Goal: Transaction & Acquisition: Purchase product/service

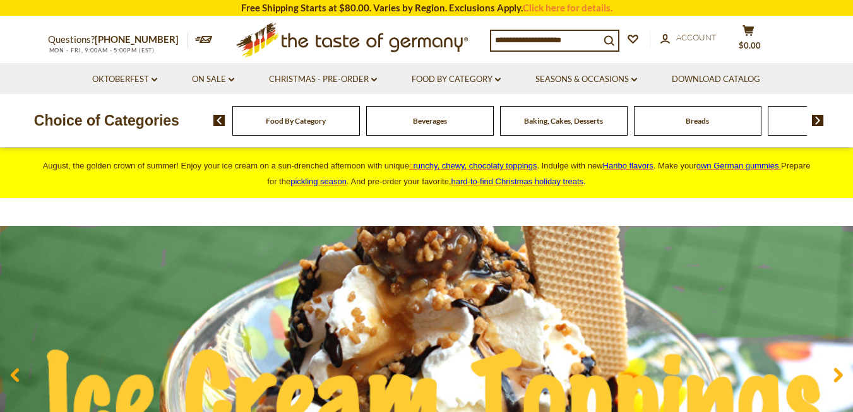
scroll to position [49, 0]
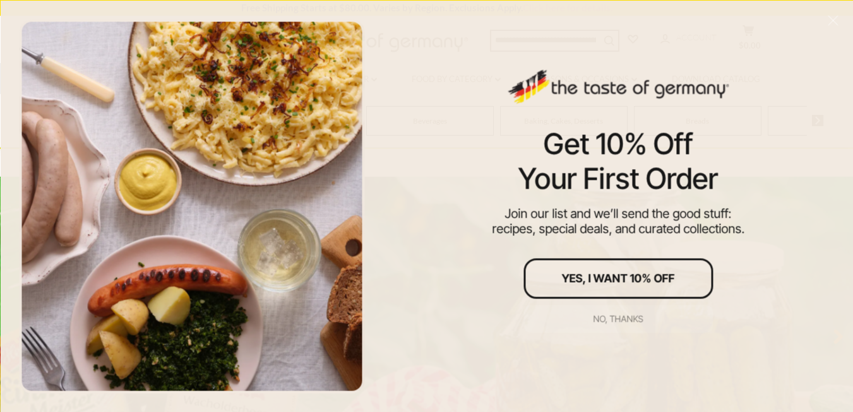
click at [626, 318] on div "No, thanks" at bounding box center [619, 318] width 50 height 9
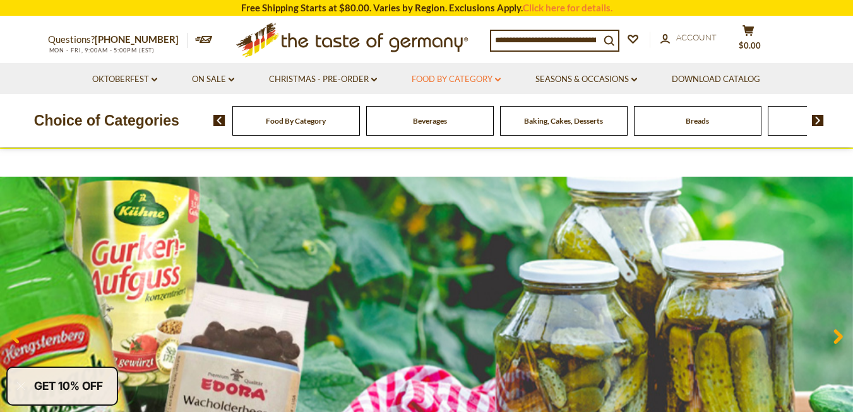
click at [475, 76] on link "Food By Category dropdown_arrow" at bounding box center [456, 80] width 89 height 14
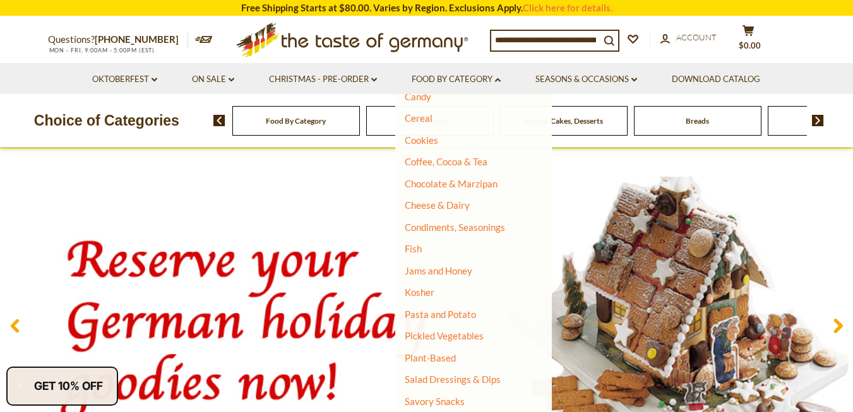
scroll to position [147, 0]
click at [448, 312] on link "Pasta and Potato" at bounding box center [440, 313] width 71 height 11
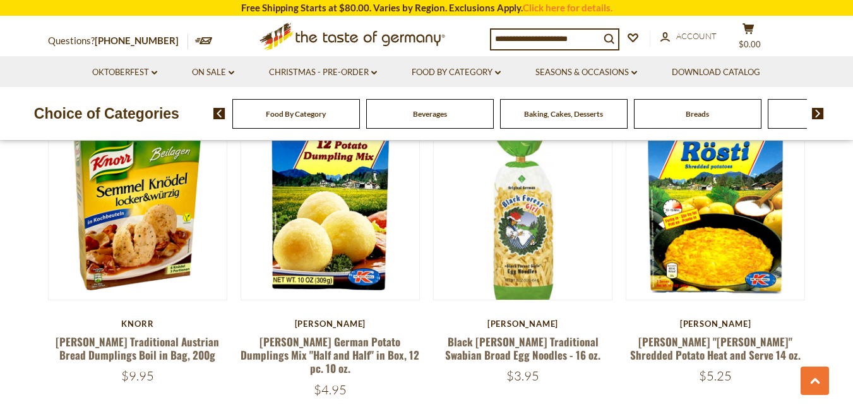
scroll to position [1305, 0]
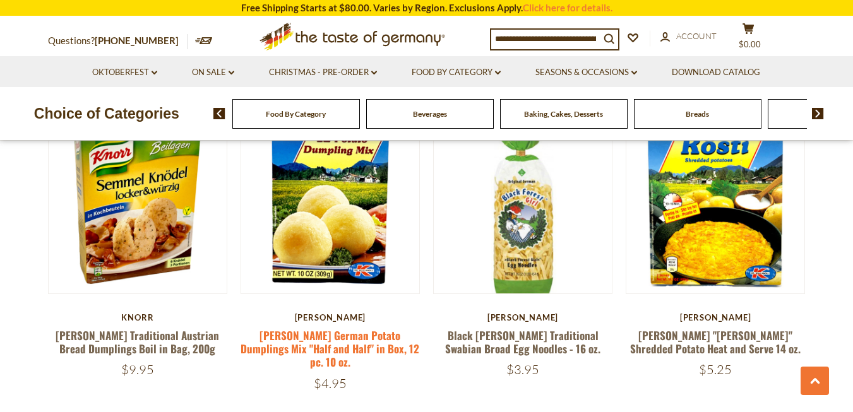
click at [331, 337] on link "[PERSON_NAME] German Potato Dumplings Mix "Half and Half" in Box, 12 pc. 10 oz." at bounding box center [330, 349] width 179 height 43
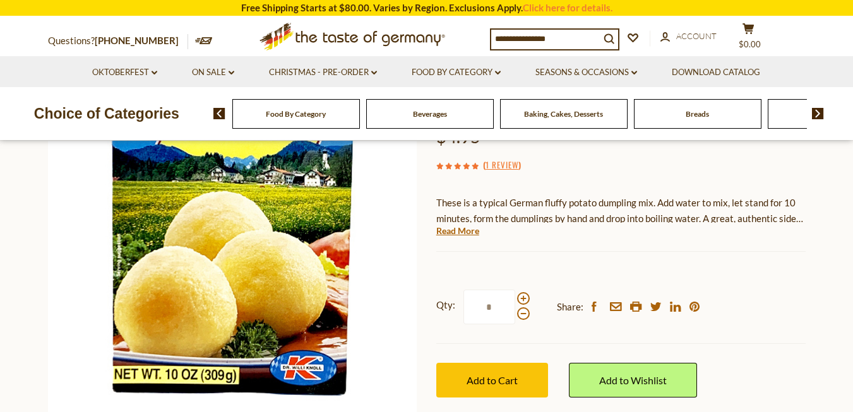
scroll to position [169, 0]
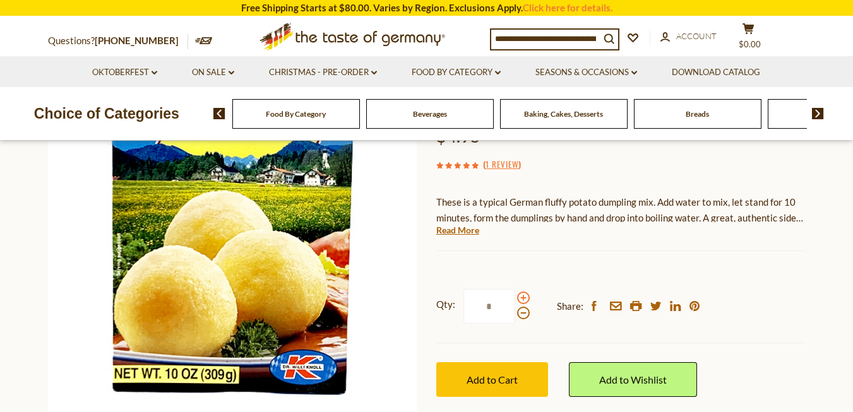
click at [521, 299] on span at bounding box center [523, 298] width 13 height 13
click at [515, 299] on input "*" at bounding box center [490, 306] width 52 height 35
click at [521, 299] on span at bounding box center [523, 298] width 13 height 13
click at [515, 299] on input "*" at bounding box center [490, 306] width 52 height 35
type input "*"
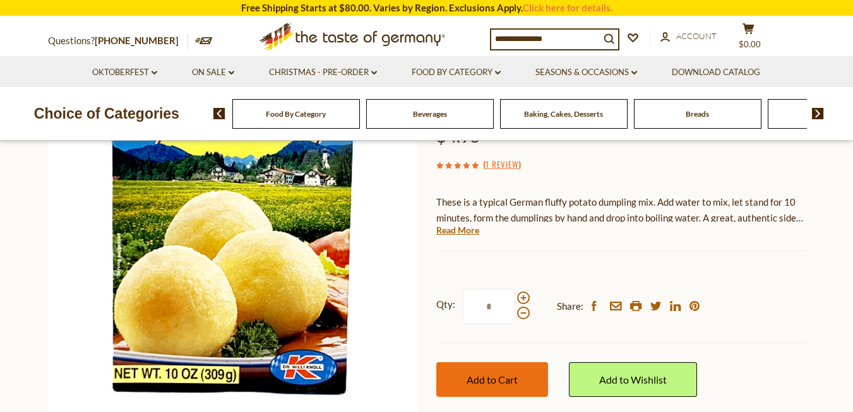
click at [489, 374] on span "Add to Cart" at bounding box center [492, 380] width 51 height 12
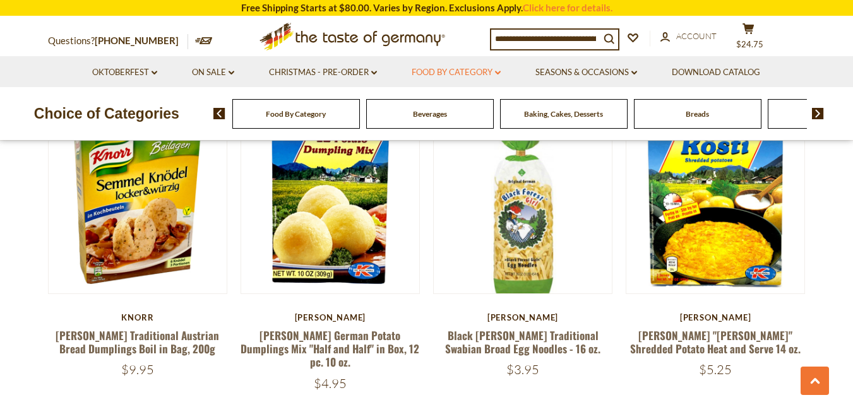
click at [484, 74] on link "Food By Category dropdown_arrow" at bounding box center [456, 73] width 89 height 14
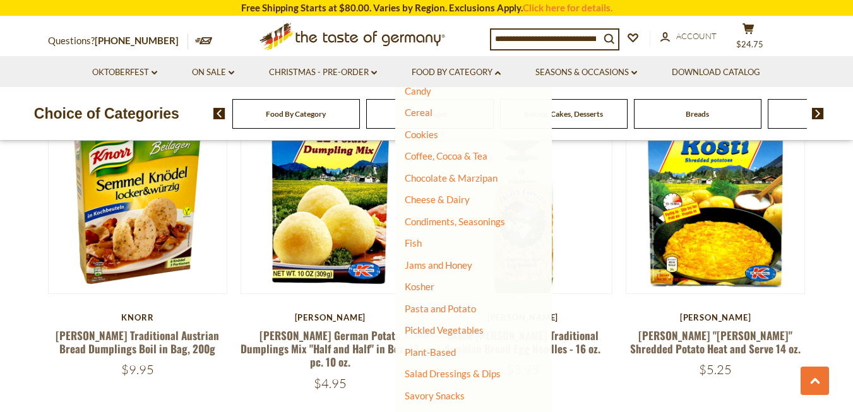
scroll to position [147, 0]
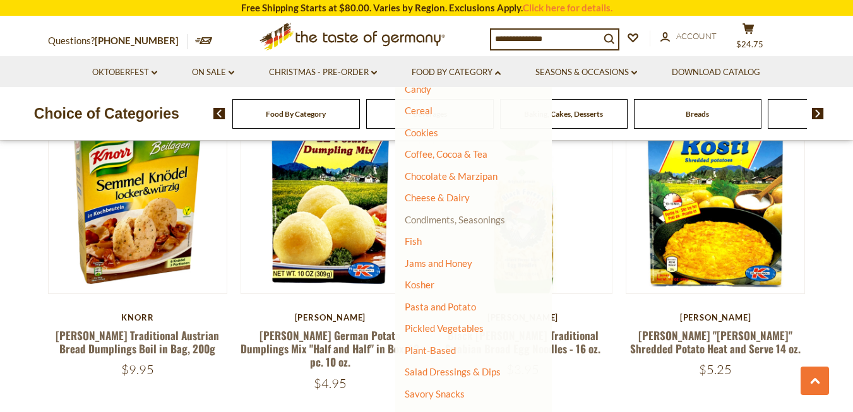
click at [465, 218] on link "Condiments, Seasonings" at bounding box center [455, 219] width 100 height 11
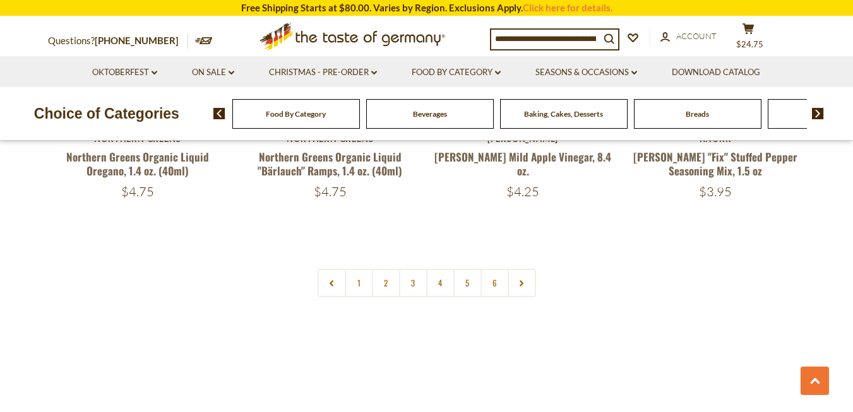
scroll to position [3052, 0]
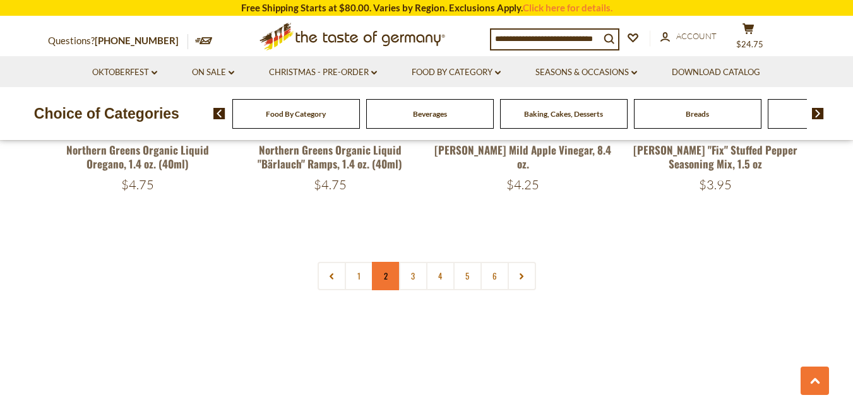
click at [388, 262] on link "2" at bounding box center [386, 276] width 28 height 28
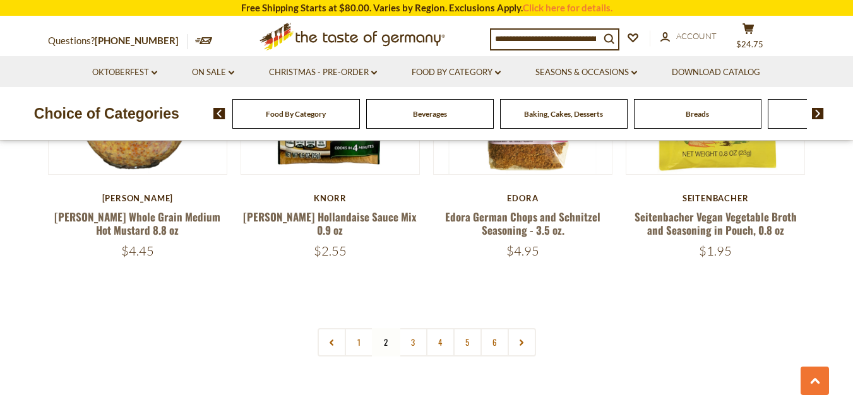
scroll to position [2969, 0]
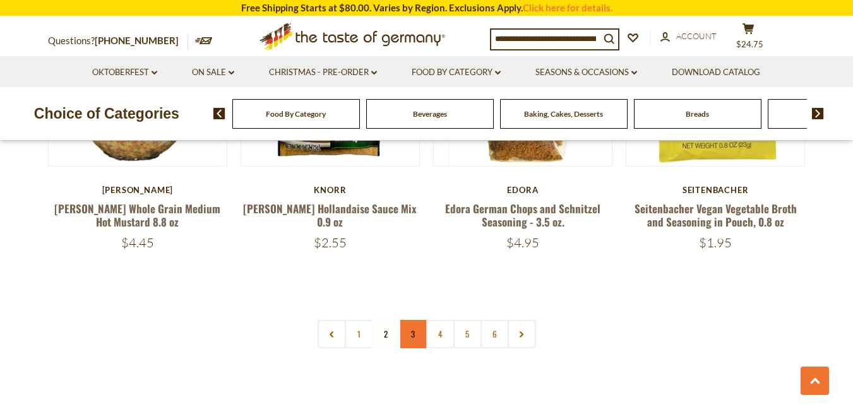
click at [412, 320] on link "3" at bounding box center [413, 334] width 28 height 28
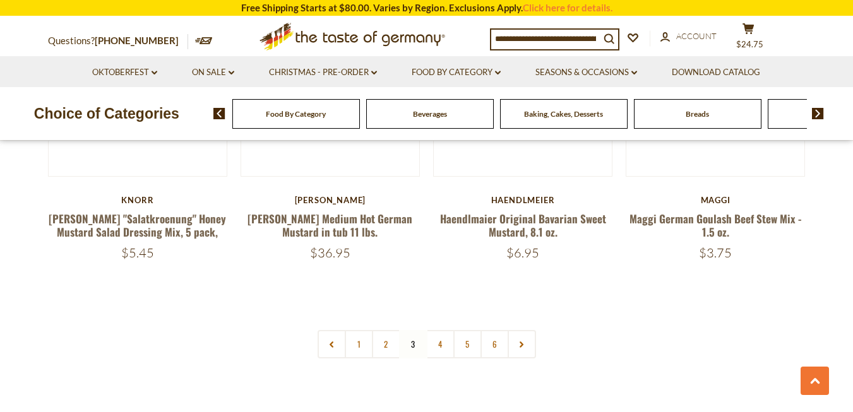
scroll to position [2948, 0]
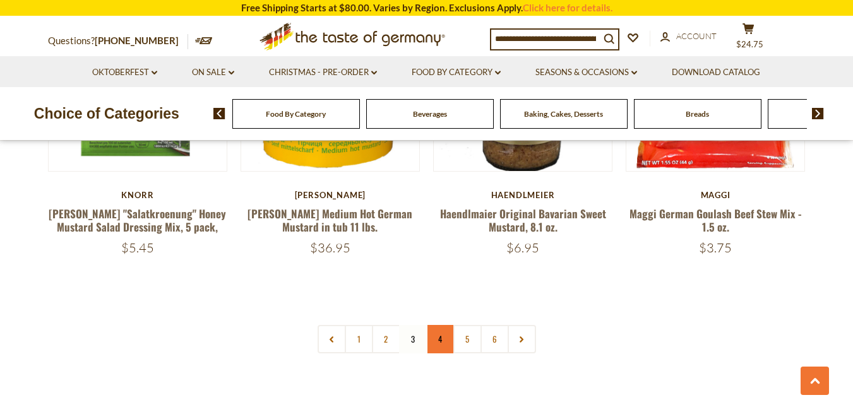
click at [437, 325] on link "4" at bounding box center [440, 339] width 28 height 28
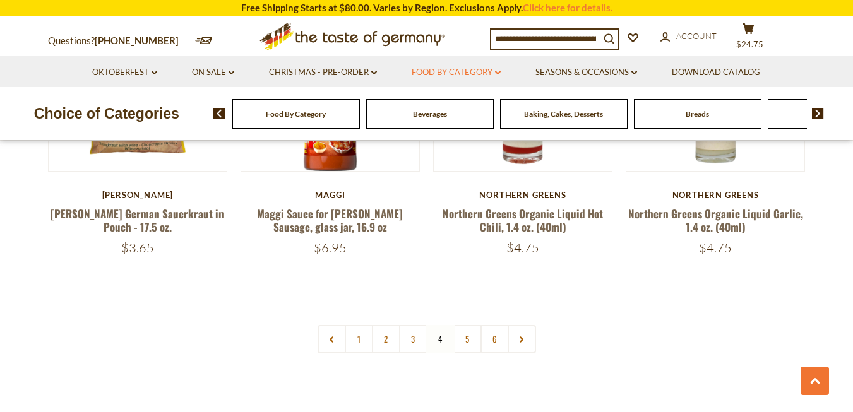
click at [463, 69] on link "Food By Category dropdown_arrow" at bounding box center [456, 73] width 89 height 14
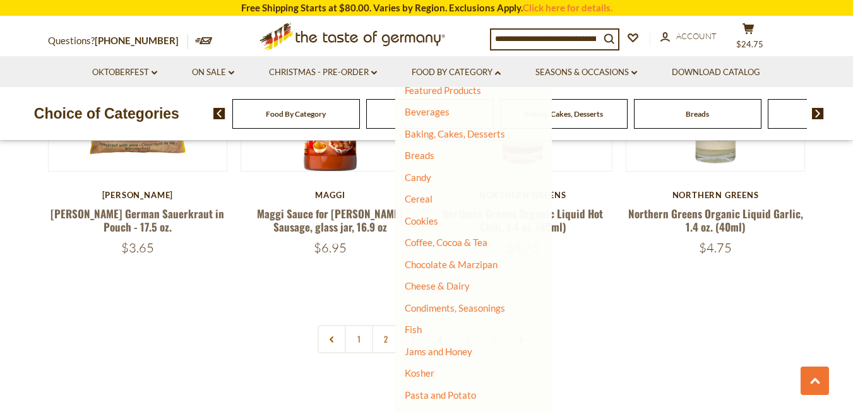
scroll to position [63, 0]
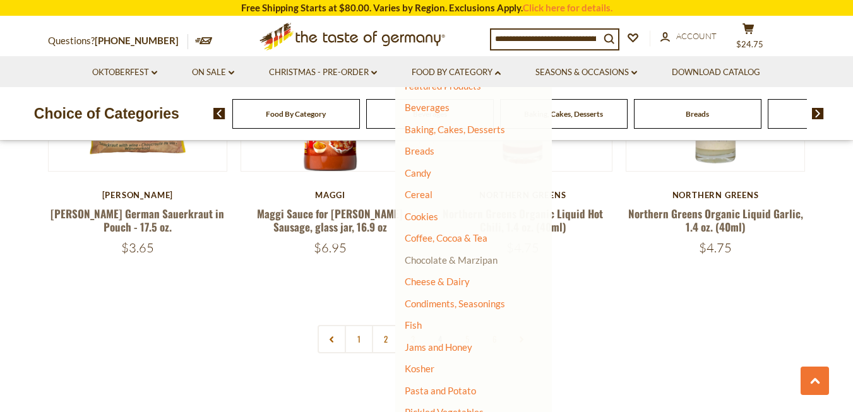
click at [465, 261] on link "Chocolate & Marzipan" at bounding box center [451, 259] width 93 height 11
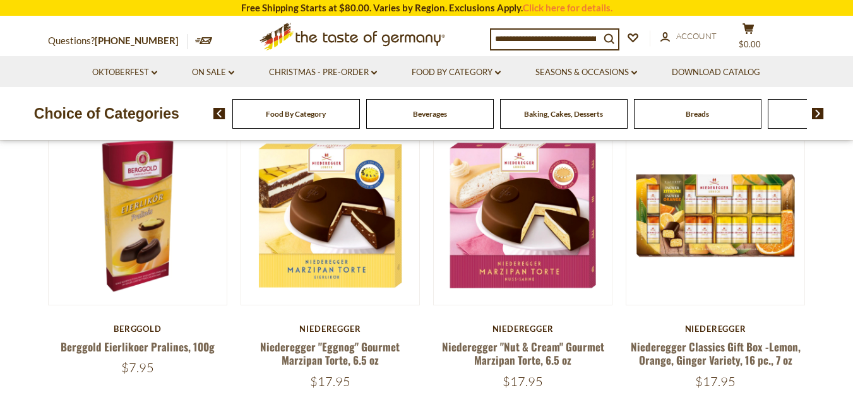
scroll to position [379, 0]
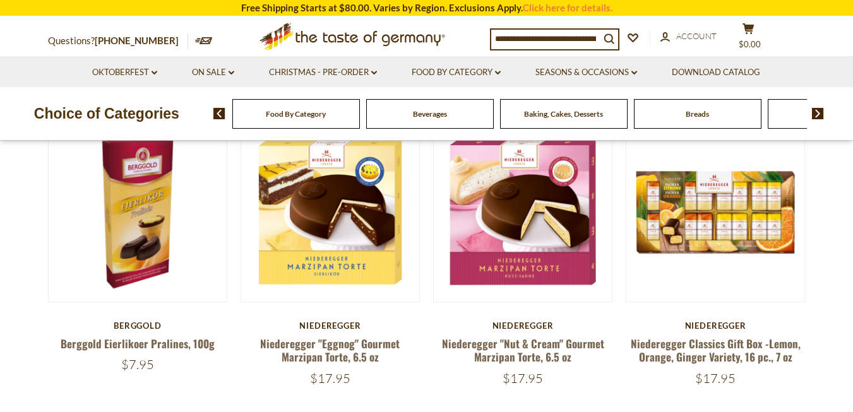
click at [331, 330] on div "Niederegger" at bounding box center [331, 326] width 180 height 10
click at [328, 344] on link "Niederegger "Eggnog" Gourmet Marzipan Torte, 6.5 oz" at bounding box center [330, 350] width 140 height 29
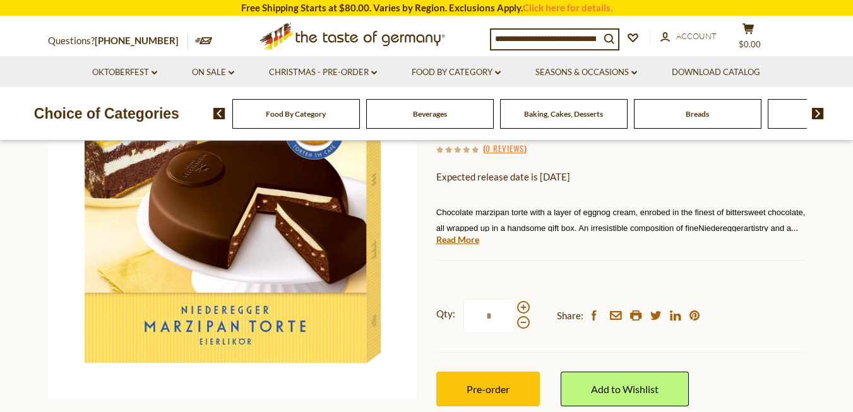
scroll to position [189, 0]
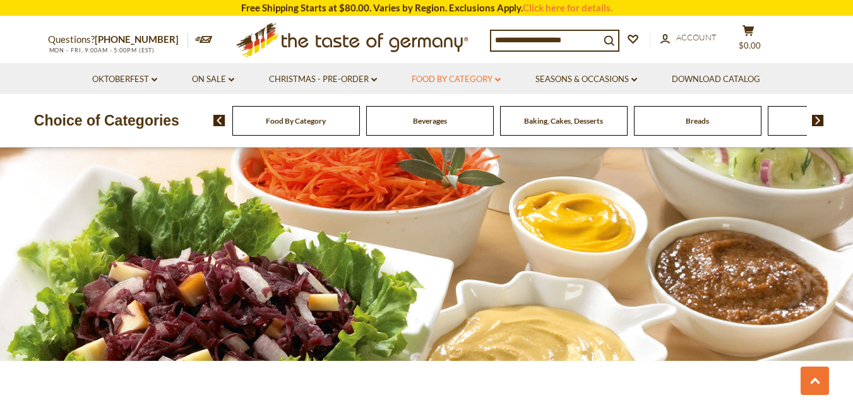
drag, startPoint x: 0, startPoint y: 0, endPoint x: 488, endPoint y: 78, distance: 493.7
click at [488, 78] on link "Food By Category dropdown_arrow" at bounding box center [456, 80] width 89 height 14
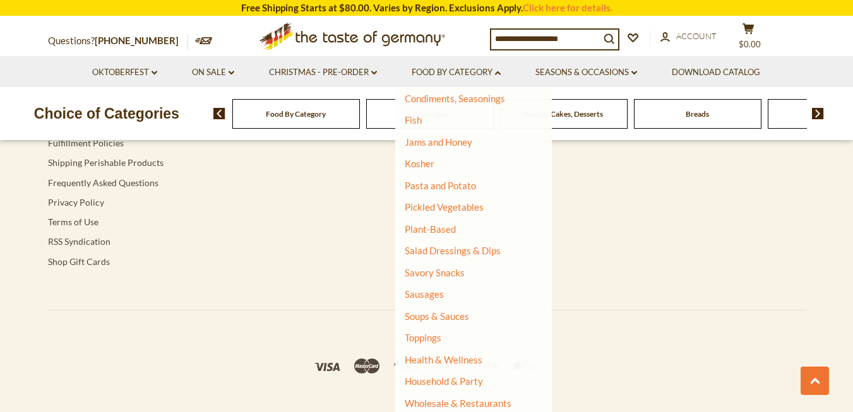
scroll to position [4152, 0]
